Goal: Task Accomplishment & Management: Manage account settings

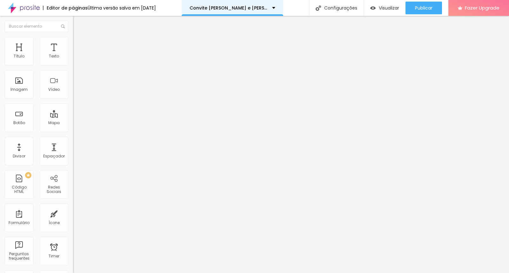
click at [246, 8] on p "Convite [PERSON_NAME] e [PERSON_NAME]" at bounding box center [229, 8] width 78 height 4
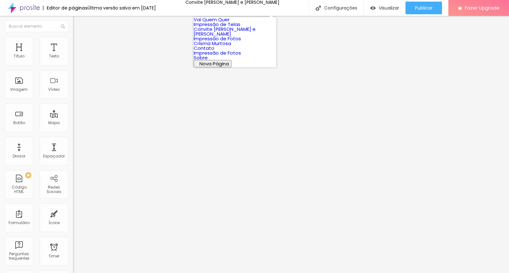
click at [236, 37] on link "Convite [PERSON_NAME] e [PERSON_NAME]" at bounding box center [225, 31] width 62 height 11
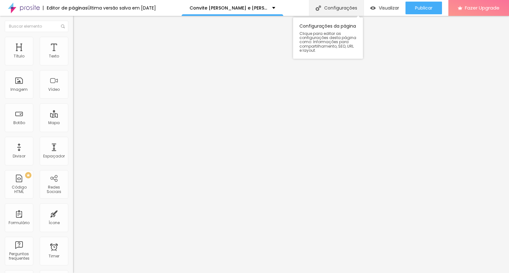
click at [326, 6] on div "Configurações" at bounding box center [336, 8] width 55 height 16
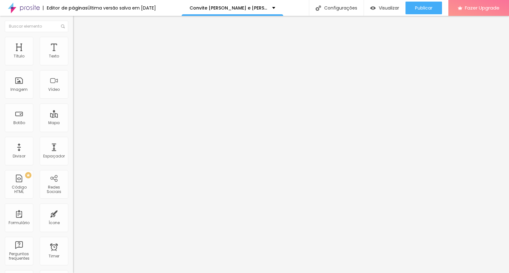
type input "Convite Inês e João"
type input "/convite-inês-e-joão"
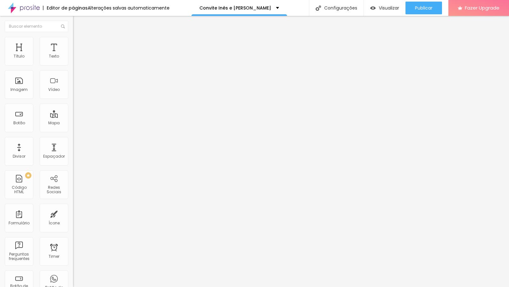
click at [73, 54] on div "Trocar imagem" at bounding box center [109, 52] width 73 height 4
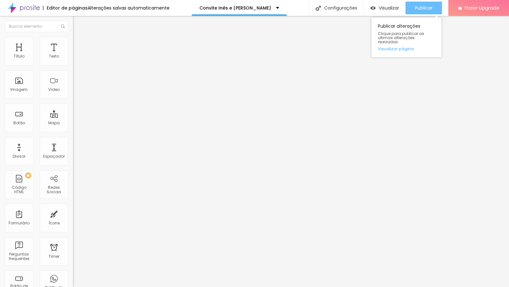
click at [422, 7] on span "Publicar" at bounding box center [423, 7] width 17 height 5
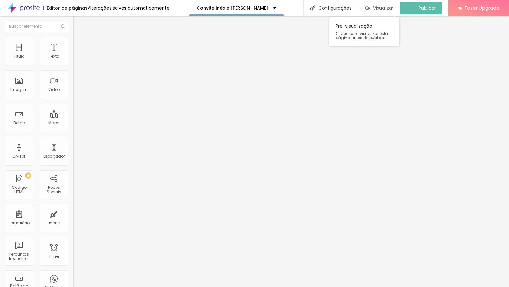
click at [382, 6] on span "Visualizar" at bounding box center [383, 7] width 20 height 5
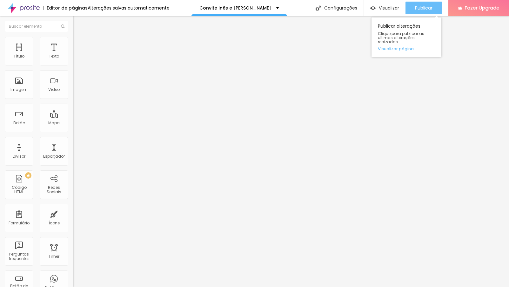
click at [418, 7] on span "Publicar" at bounding box center [423, 7] width 17 height 5
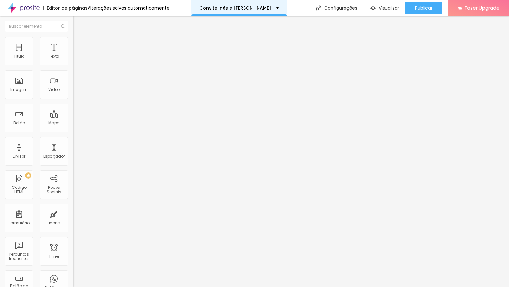
click at [262, 10] on div "Convite Inês e [PERSON_NAME]" at bounding box center [240, 8] width 80 height 4
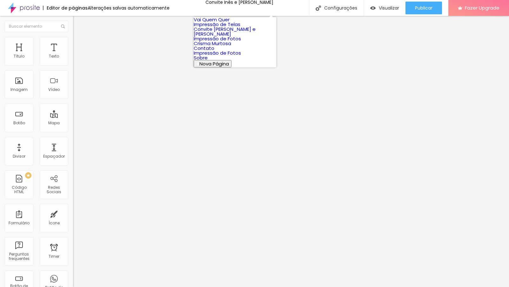
click at [292, 9] on div "Editor de páginas Alterações salvas automaticamente Convite Inês e João Configu…" at bounding box center [254, 8] width 509 height 16
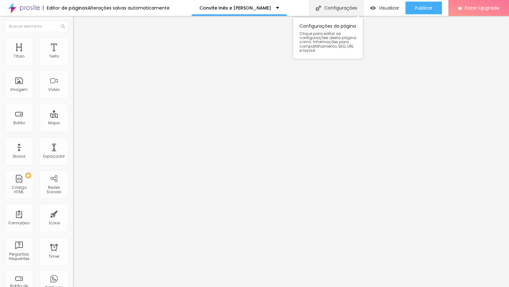
click at [329, 8] on div "Configurações" at bounding box center [336, 8] width 55 height 16
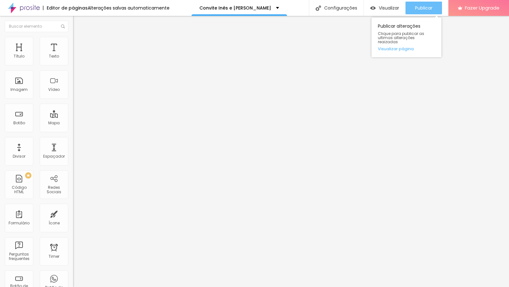
click at [433, 6] on button "Publicar" at bounding box center [424, 8] width 37 height 13
click at [430, 5] on span "Publicar" at bounding box center [423, 7] width 17 height 5
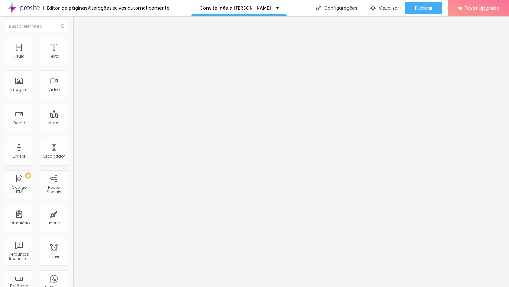
click at [73, 42] on li "Estilo" at bounding box center [109, 40] width 73 height 6
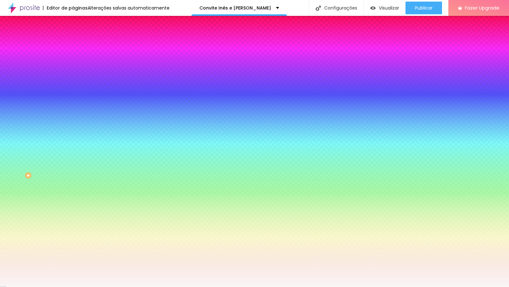
click at [76, 104] on img at bounding box center [78, 106] width 4 height 4
radio input "true"
radio input "false"
click at [76, 104] on img at bounding box center [78, 106] width 4 height 4
radio input "false"
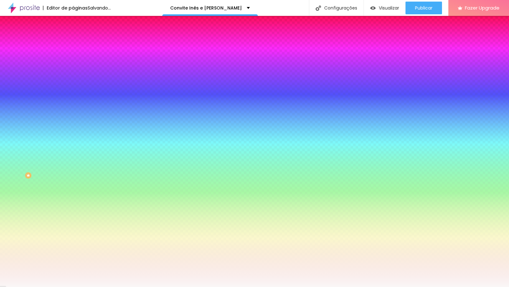
click at [76, 104] on img at bounding box center [78, 106] width 4 height 4
radio input "false"
click at [76, 104] on img at bounding box center [78, 106] width 4 height 4
radio input "false"
radio input "true"
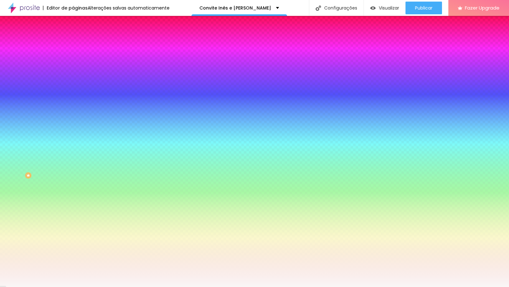
click at [76, 104] on img at bounding box center [78, 106] width 4 height 4
radio input "true"
radio input "false"
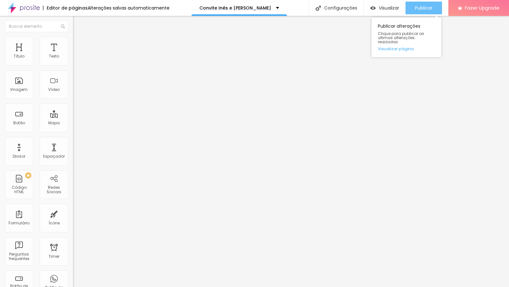
click at [423, 9] on span "Publicar" at bounding box center [423, 7] width 17 height 5
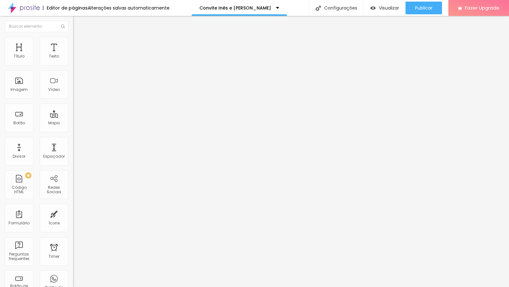
click at [73, 41] on li "Avançado" at bounding box center [109, 40] width 73 height 6
type input "10"
type input "12"
type input "13"
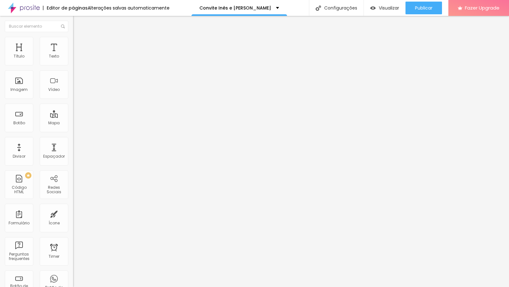
type input "13"
type input "14"
type input "15"
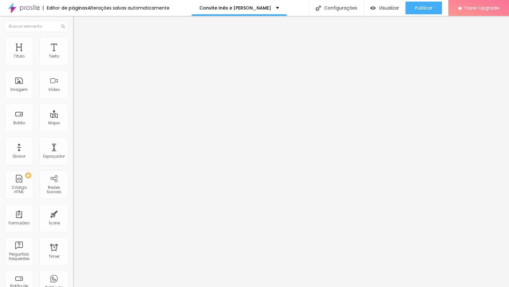
type input "16"
type input "17"
type input "18"
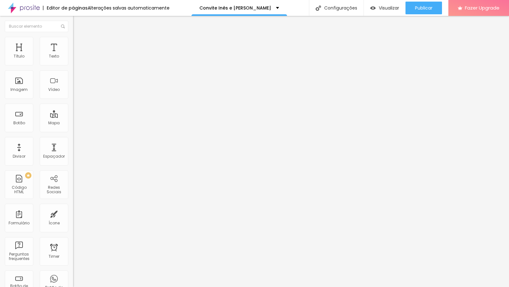
type input "18"
type input "19"
type input "20"
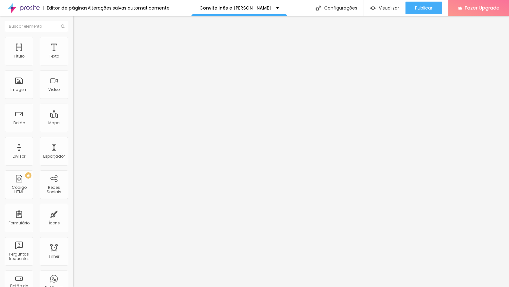
type input "21"
type input "22"
drag, startPoint x: 18, startPoint y: 63, endPoint x: 23, endPoint y: 63, distance: 5.1
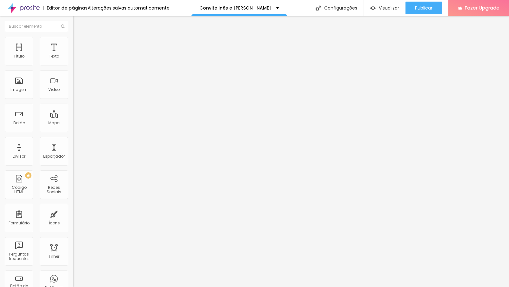
type input "22"
click at [73, 117] on input "range" at bounding box center [93, 119] width 41 height 5
type input "12"
type input "13"
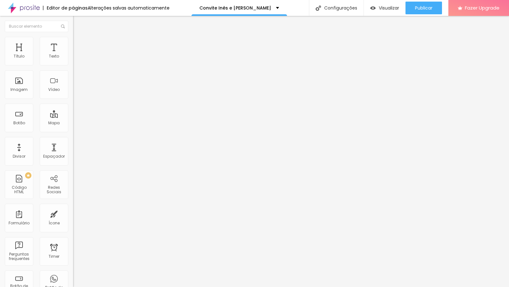
type input "13"
type input "15"
type input "16"
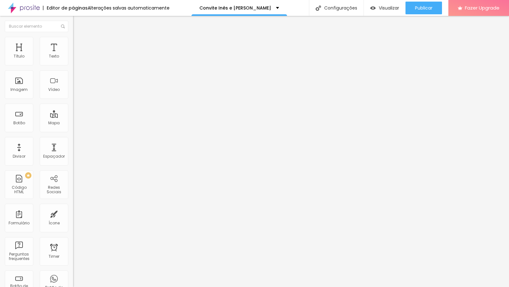
type input "17"
type input "18"
type input "19"
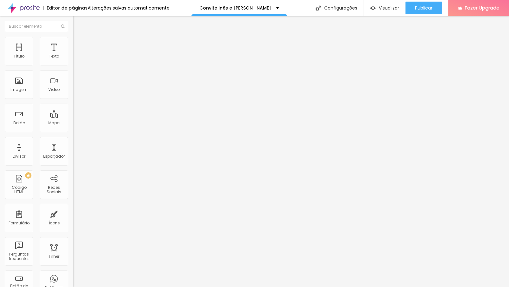
type input "19"
type input "20"
type input "21"
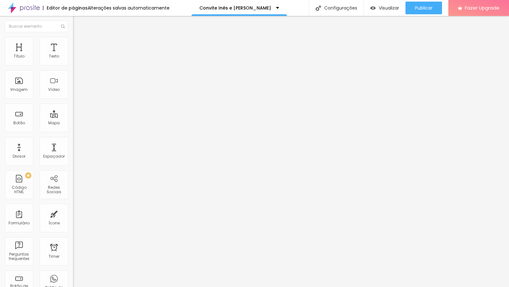
type input "22"
type input "23"
type input "22"
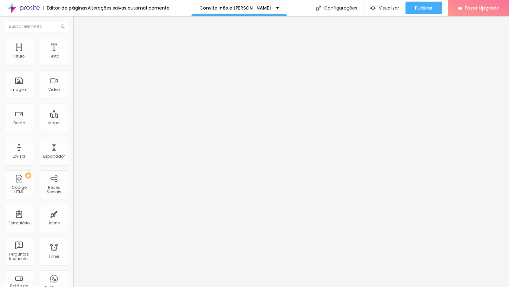
type input "22"
type input "21"
type input "20"
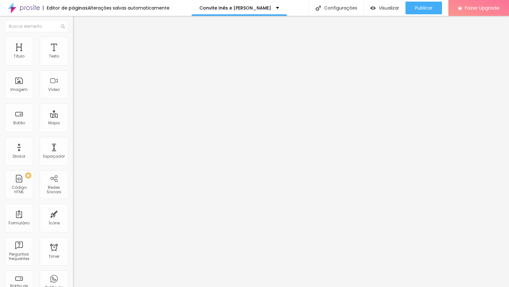
type input "19"
type input "18"
type input "17"
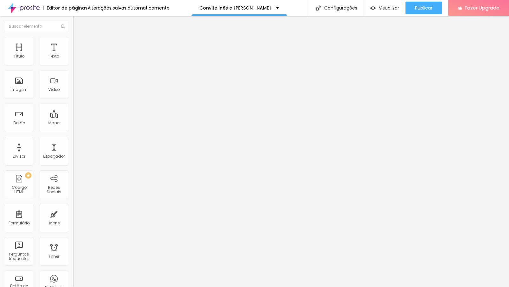
type input "17"
click at [73, 207] on input "range" at bounding box center [93, 209] width 41 height 5
click at [73, 37] on li "Estilo" at bounding box center [109, 33] width 73 height 6
click at [73, 61] on button "button" at bounding box center [77, 57] width 9 height 7
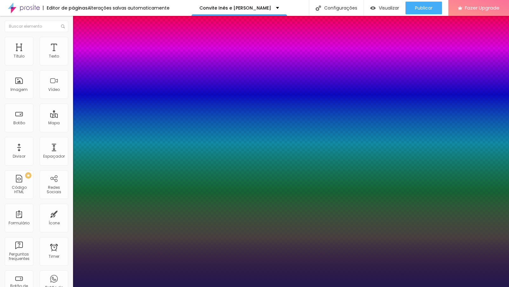
type input "1"
type input "0.2"
type input "1"
type input "0.3"
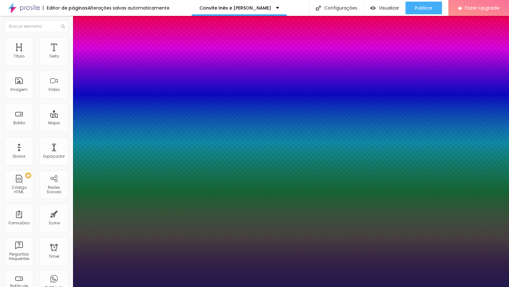
type input "0.3"
type input "1"
type input "0.4"
type input "1"
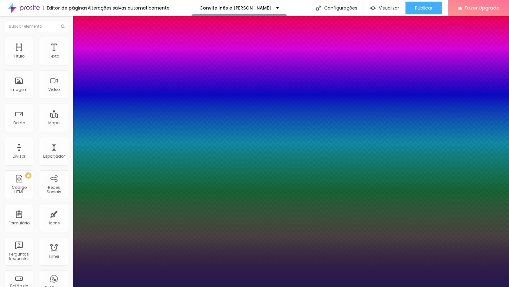
type input "0.5"
type input "1"
type input "0.6"
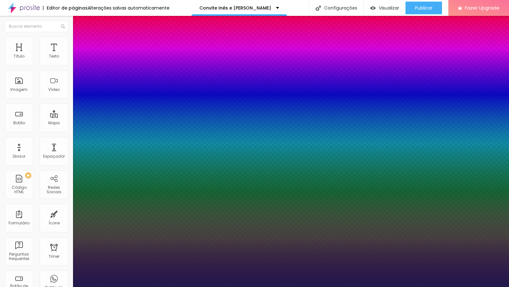
type input "1"
type input "0.7"
type input "1"
type input "0.6"
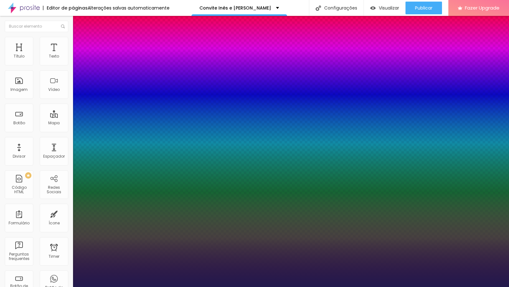
type input "0.6"
type input "1"
type input "0.5"
type input "1"
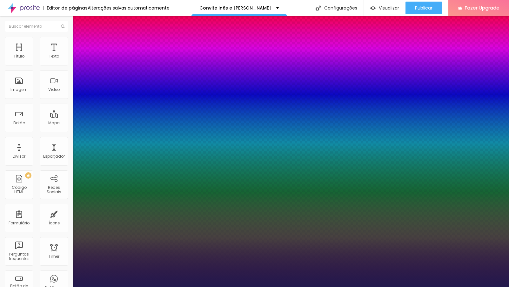
type input "0.4"
type input "1"
type input "0.3"
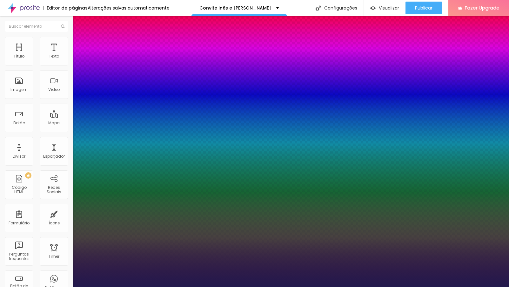
type input "1"
type input "0.2"
type input "1"
type input "0.1"
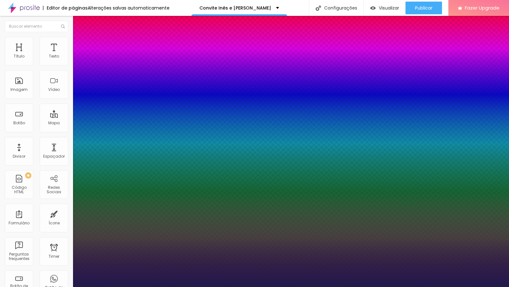
type input "0.1"
type input "1"
type input "0"
type input "1"
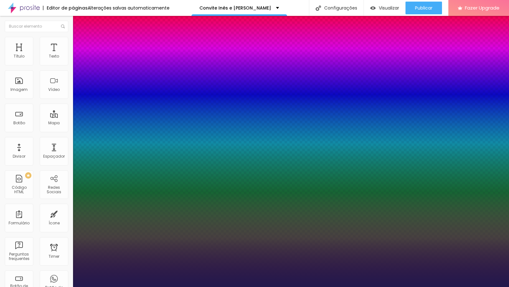
click at [254, 287] on div at bounding box center [254, 287] width 509 height 0
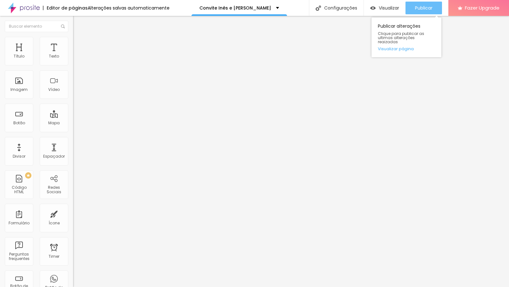
click at [422, 9] on span "Publicar" at bounding box center [423, 7] width 17 height 5
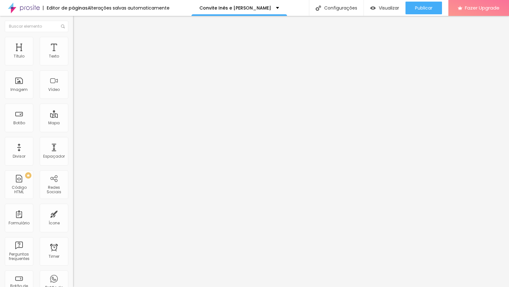
click at [73, 38] on img at bounding box center [76, 40] width 6 height 6
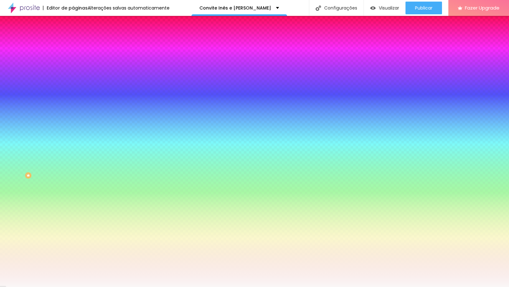
click at [76, 104] on img at bounding box center [78, 106] width 4 height 4
radio input "false"
click at [76, 104] on img at bounding box center [78, 106] width 4 height 4
radio input "false"
click at [76, 104] on img at bounding box center [78, 106] width 4 height 4
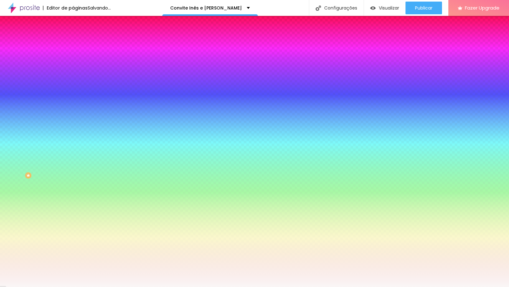
radio input "false"
radio input "true"
click at [76, 104] on img at bounding box center [78, 106] width 4 height 4
radio input "true"
radio input "false"
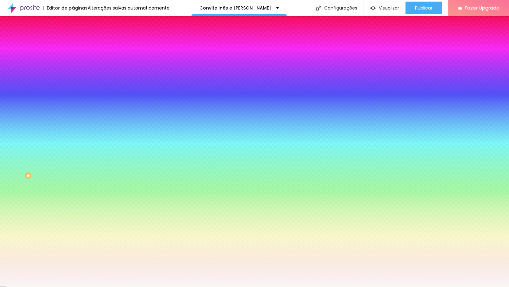
click at [76, 104] on img at bounding box center [78, 106] width 4 height 4
radio input "false"
click at [76, 104] on img at bounding box center [78, 106] width 4 height 4
radio input "false"
click at [76, 104] on img at bounding box center [78, 106] width 4 height 4
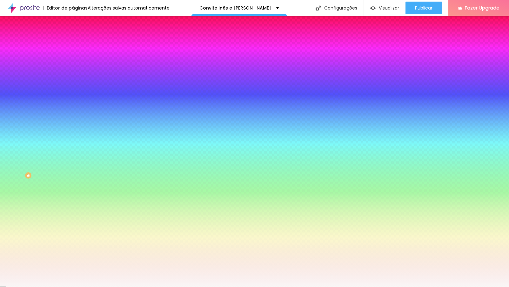
radio input "false"
radio input "true"
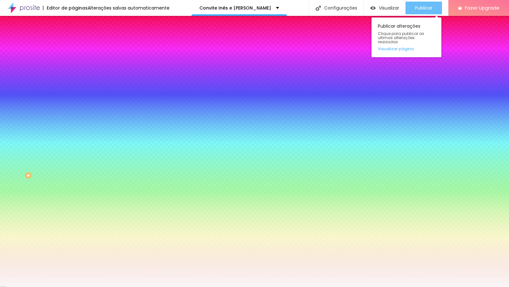
click at [428, 9] on span "Publicar" at bounding box center [423, 7] width 17 height 5
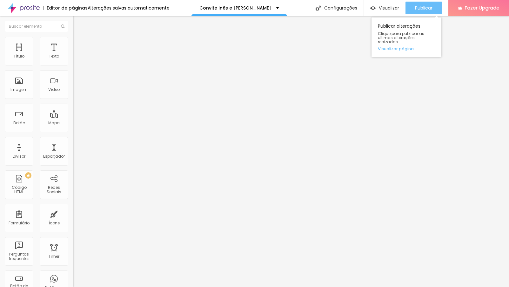
click at [424, 9] on span "Publicar" at bounding box center [423, 7] width 17 height 5
click at [427, 10] on span "Publicar" at bounding box center [423, 7] width 17 height 5
